Goal: Information Seeking & Learning: Learn about a topic

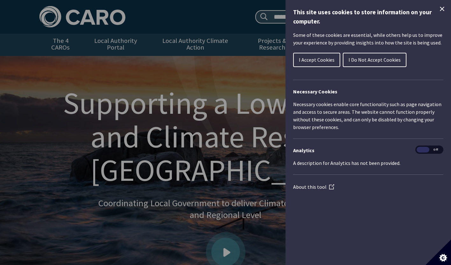
click at [330, 64] on button "I Accept Cookies" at bounding box center [316, 60] width 47 height 14
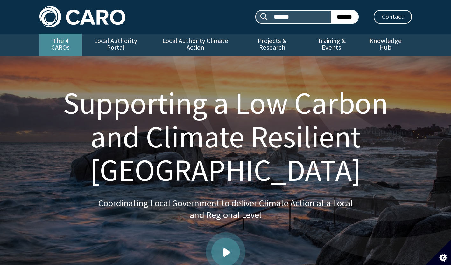
click at [64, 40] on link "The 4 CAROs" at bounding box center [60, 45] width 42 height 22
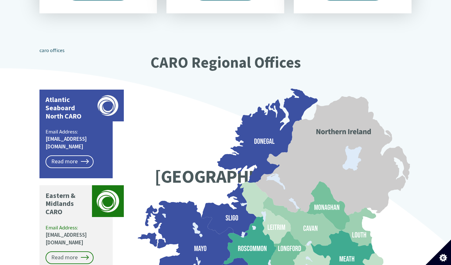
scroll to position [477, 0]
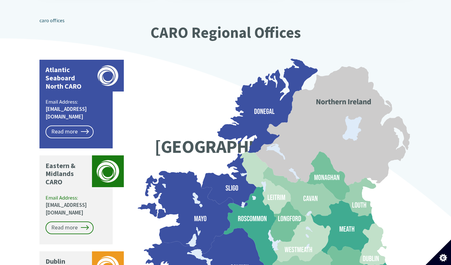
click at [72, 72] on p "Atlantic Seaboard North CARO" at bounding box center [66, 78] width 43 height 25
click at [72, 126] on link "Read more" at bounding box center [69, 132] width 48 height 13
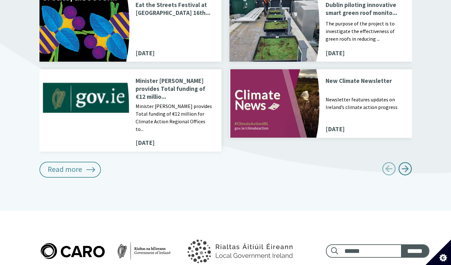
scroll to position [763, 0]
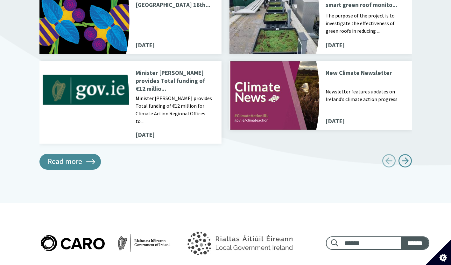
click at [77, 154] on link "Read more" at bounding box center [70, 162] width 62 height 16
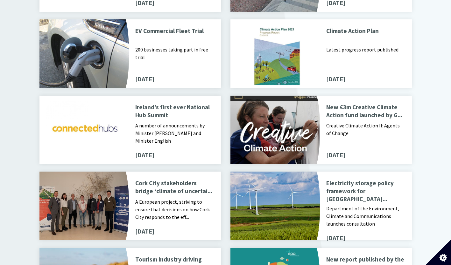
scroll to position [1590, 0]
